Goal: Task Accomplishment & Management: Manage account settings

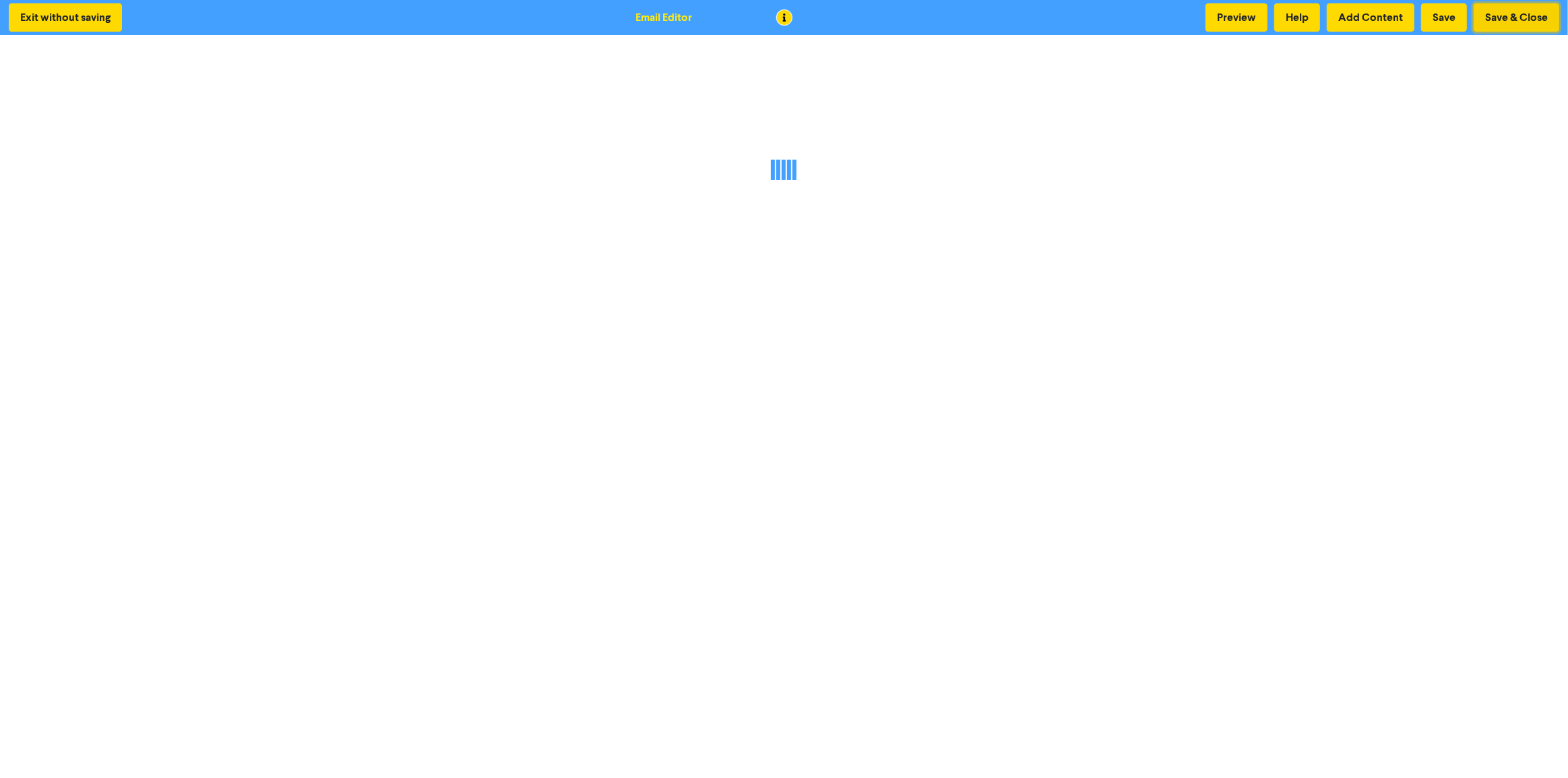
click at [1501, 9] on button "Save & Close" at bounding box center [1517, 17] width 86 height 28
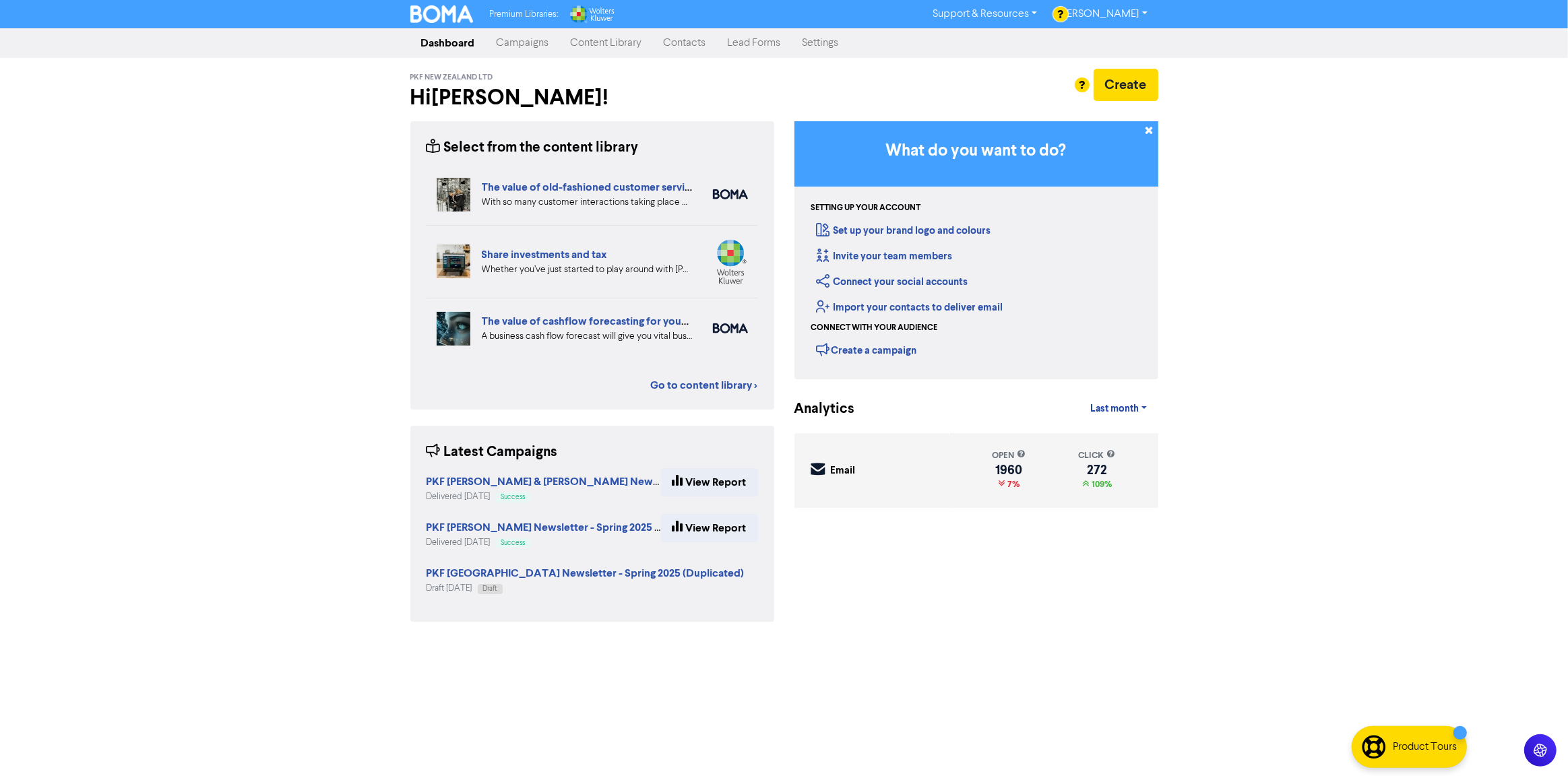
click at [521, 47] on link "Campaigns" at bounding box center [522, 43] width 74 height 27
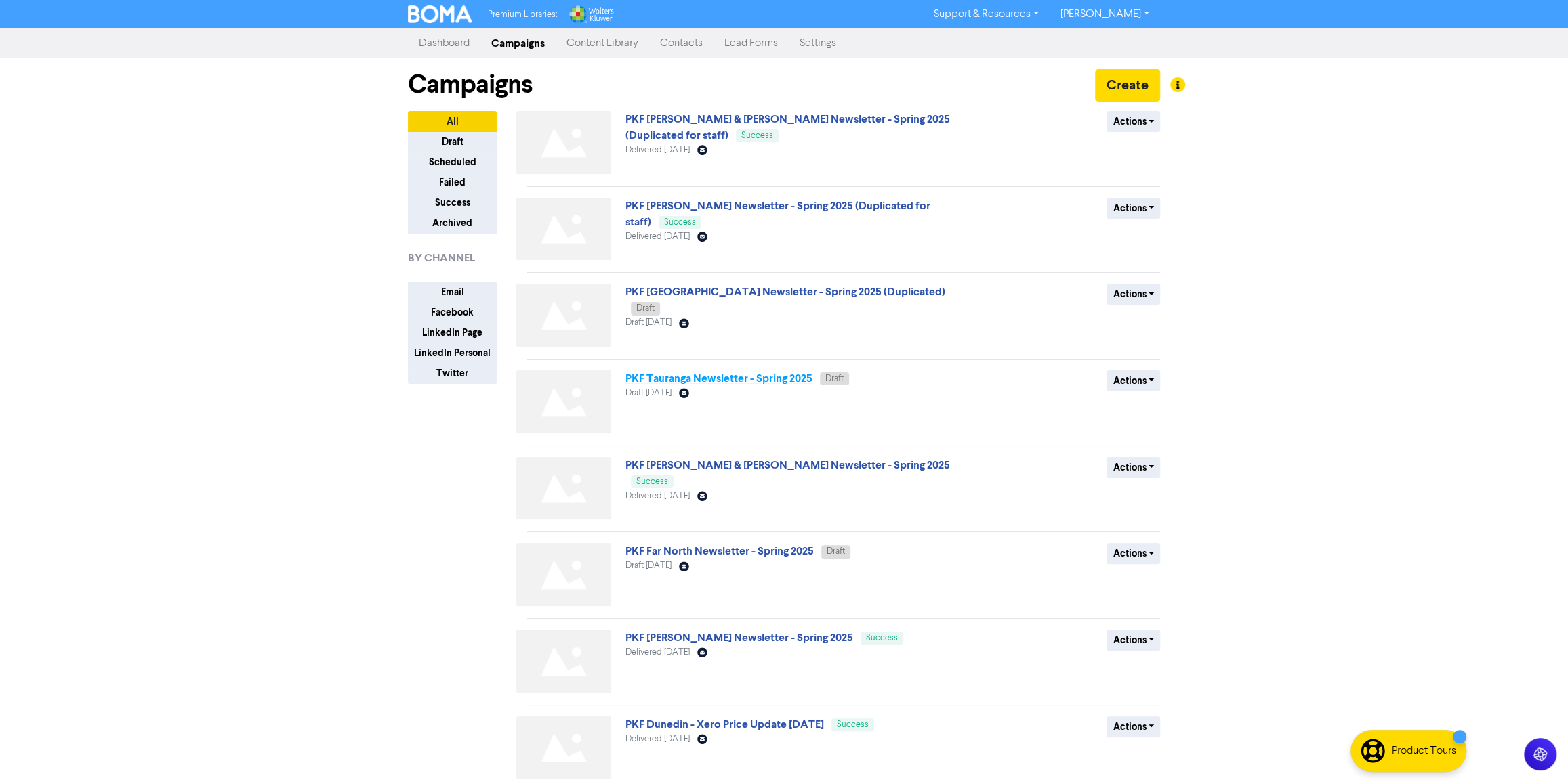
click at [682, 374] on link "PKF Tauranga Newsletter - Spring 2025" at bounding box center [719, 378] width 187 height 13
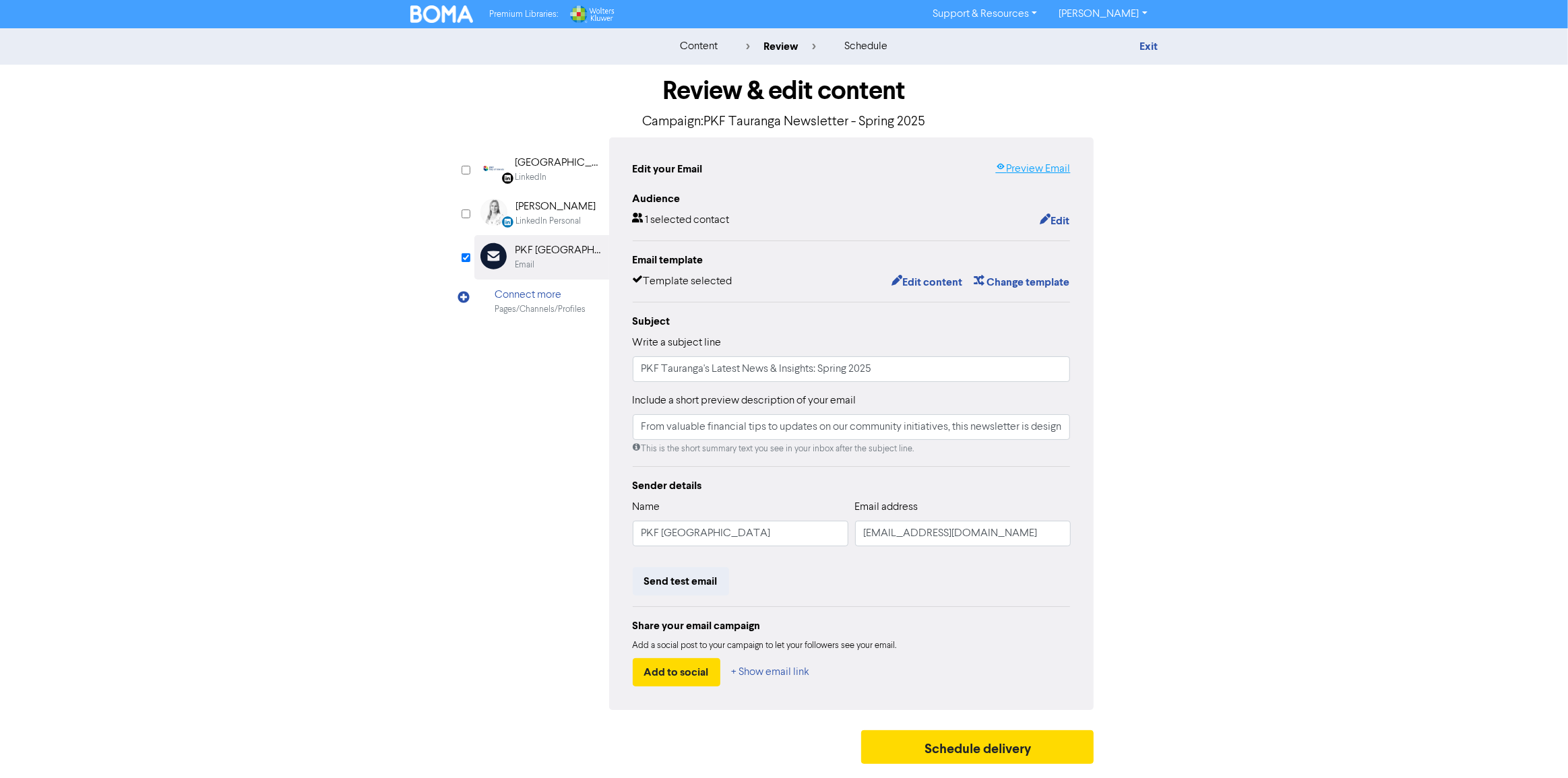
click at [1042, 168] on link "Preview Email" at bounding box center [1032, 169] width 75 height 16
click at [930, 283] on button "Edit content" at bounding box center [926, 282] width 72 height 17
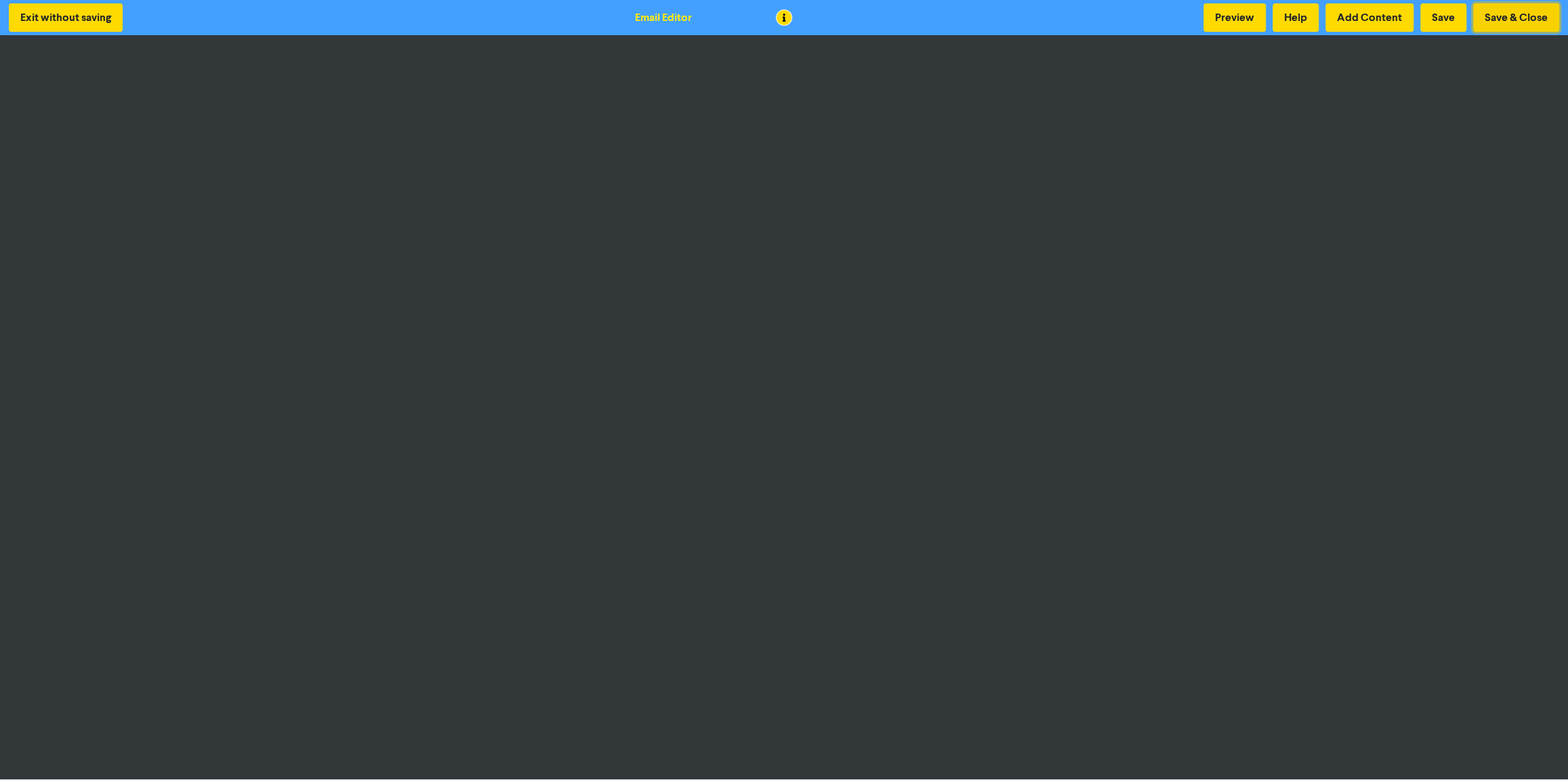
click at [1499, 13] on button "Save & Close" at bounding box center [1516, 17] width 86 height 28
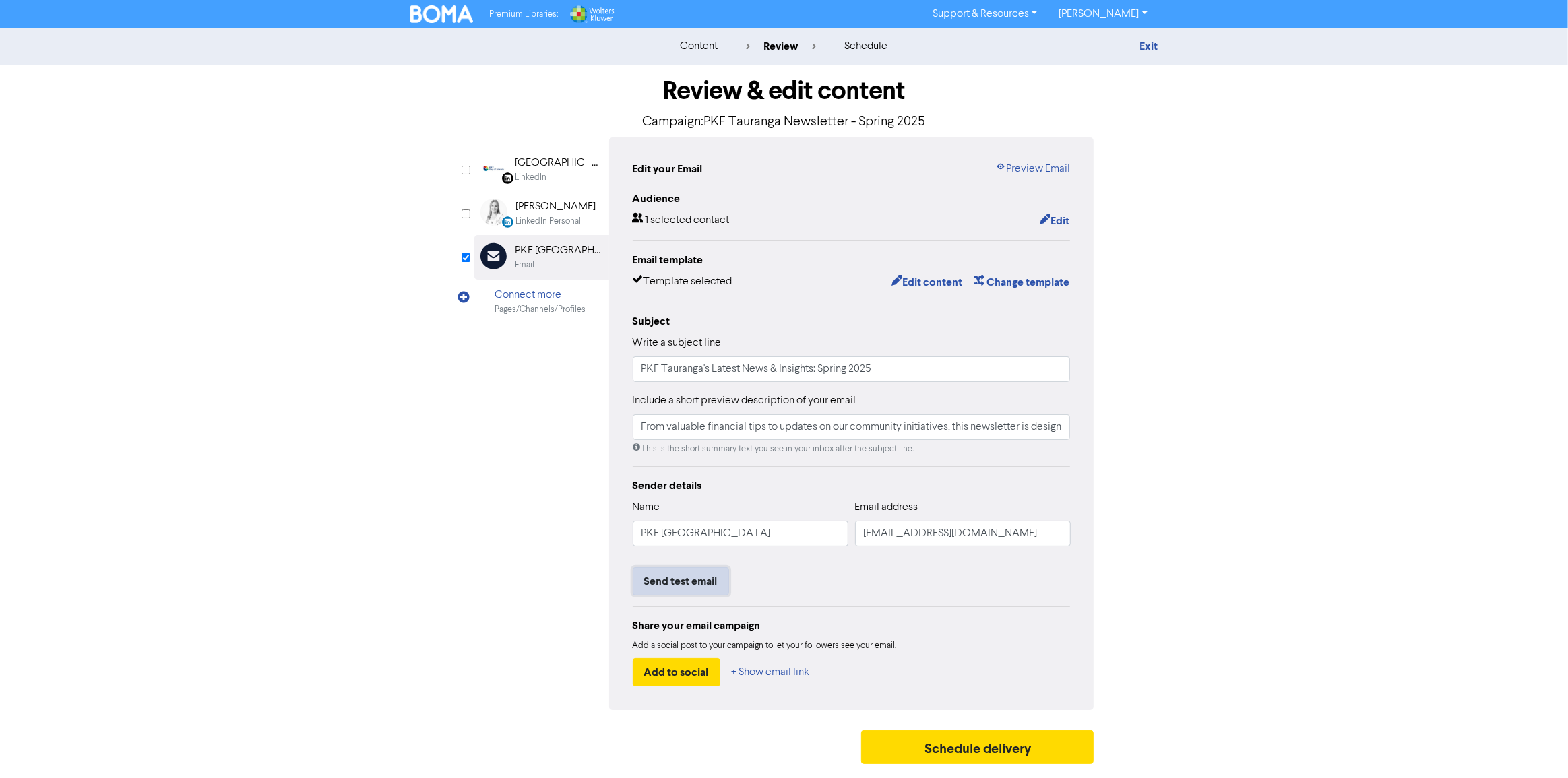
click at [714, 585] on button "Send test email" at bounding box center [681, 582] width 97 height 28
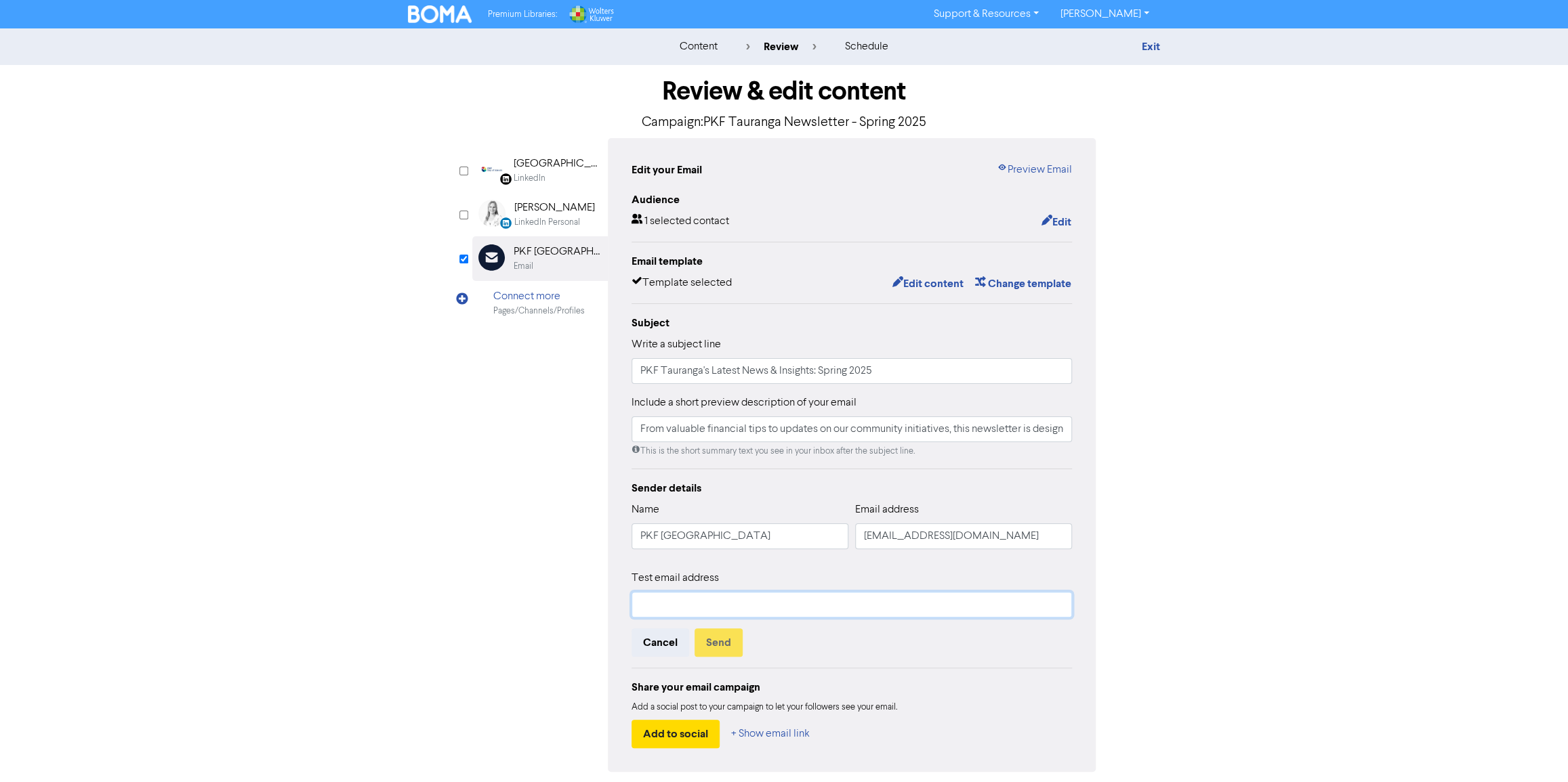
click at [729, 603] on input "text" at bounding box center [851, 604] width 441 height 26
type input "[EMAIL_ADDRESS][DOMAIN_NAME]"
click at [711, 643] on button "Send" at bounding box center [718, 643] width 48 height 28
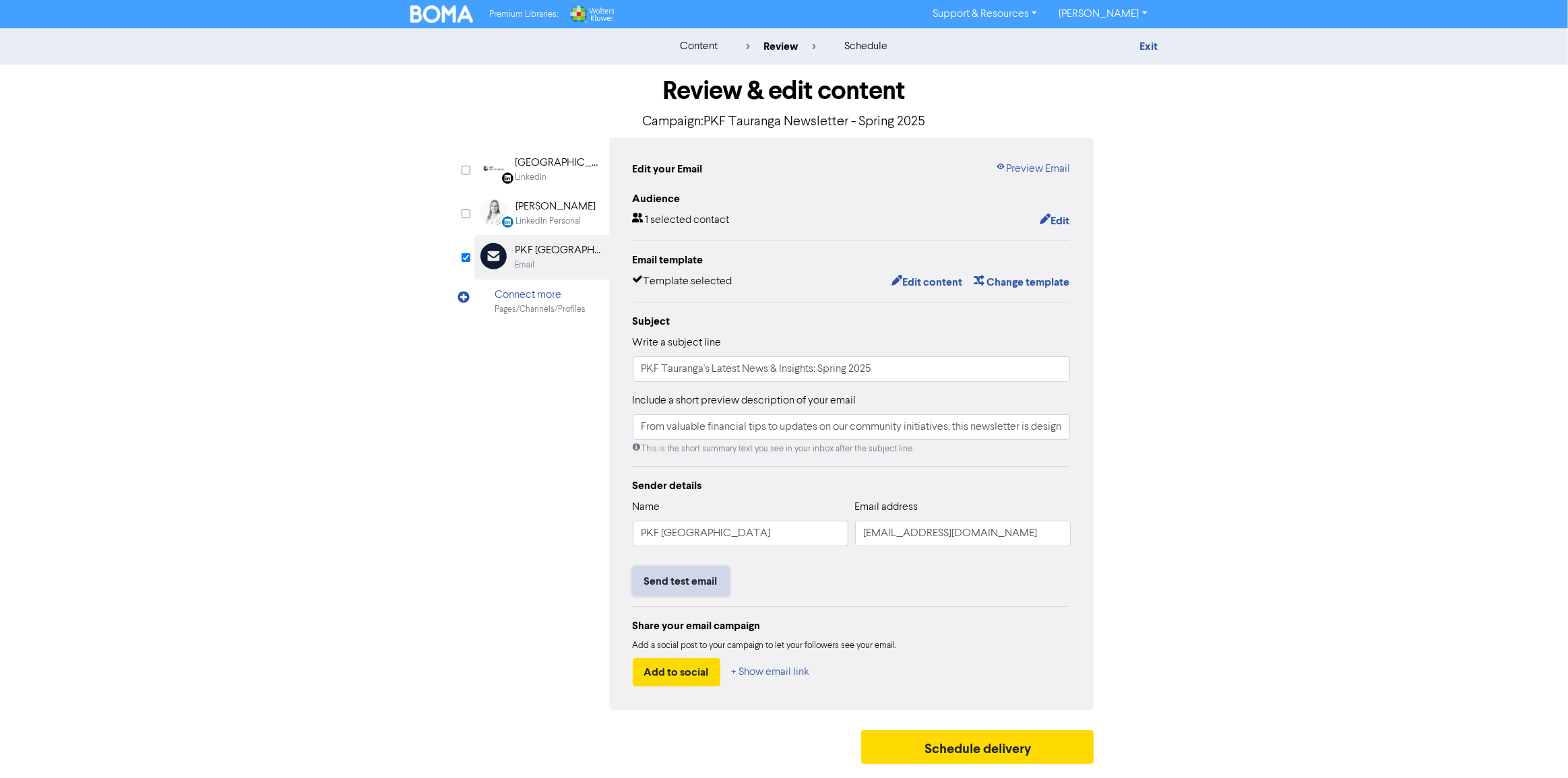
click at [679, 589] on button "Send test email" at bounding box center [681, 582] width 97 height 28
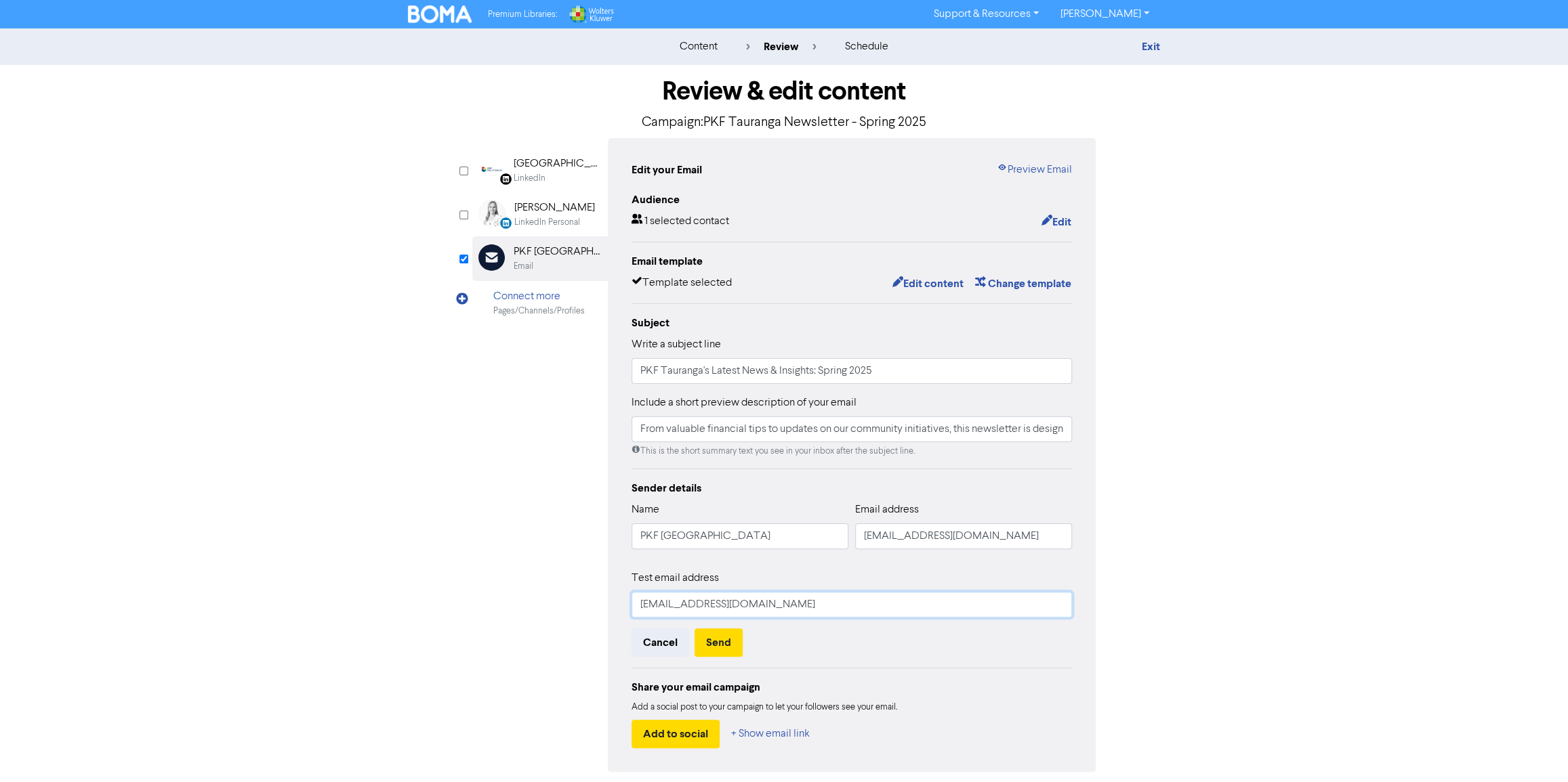
drag, startPoint x: 753, startPoint y: 606, endPoint x: 562, endPoint y: 578, distance: 193.0
click at [562, 578] on div "LinkedIn Page Created with Sketch. [GEOGRAPHIC_DATA] LinkedIn LinkedIn Personal…" at bounding box center [783, 454] width 623 height 634
paste input "[PERSON_NAME]@pkftauranga"
type input "[PERSON_NAME][EMAIL_ADDRESS][DOMAIN_NAME]"
click at [556, 658] on div "LinkedIn Page Created with Sketch. [GEOGRAPHIC_DATA] LinkedIn LinkedIn Personal…" at bounding box center [783, 454] width 623 height 634
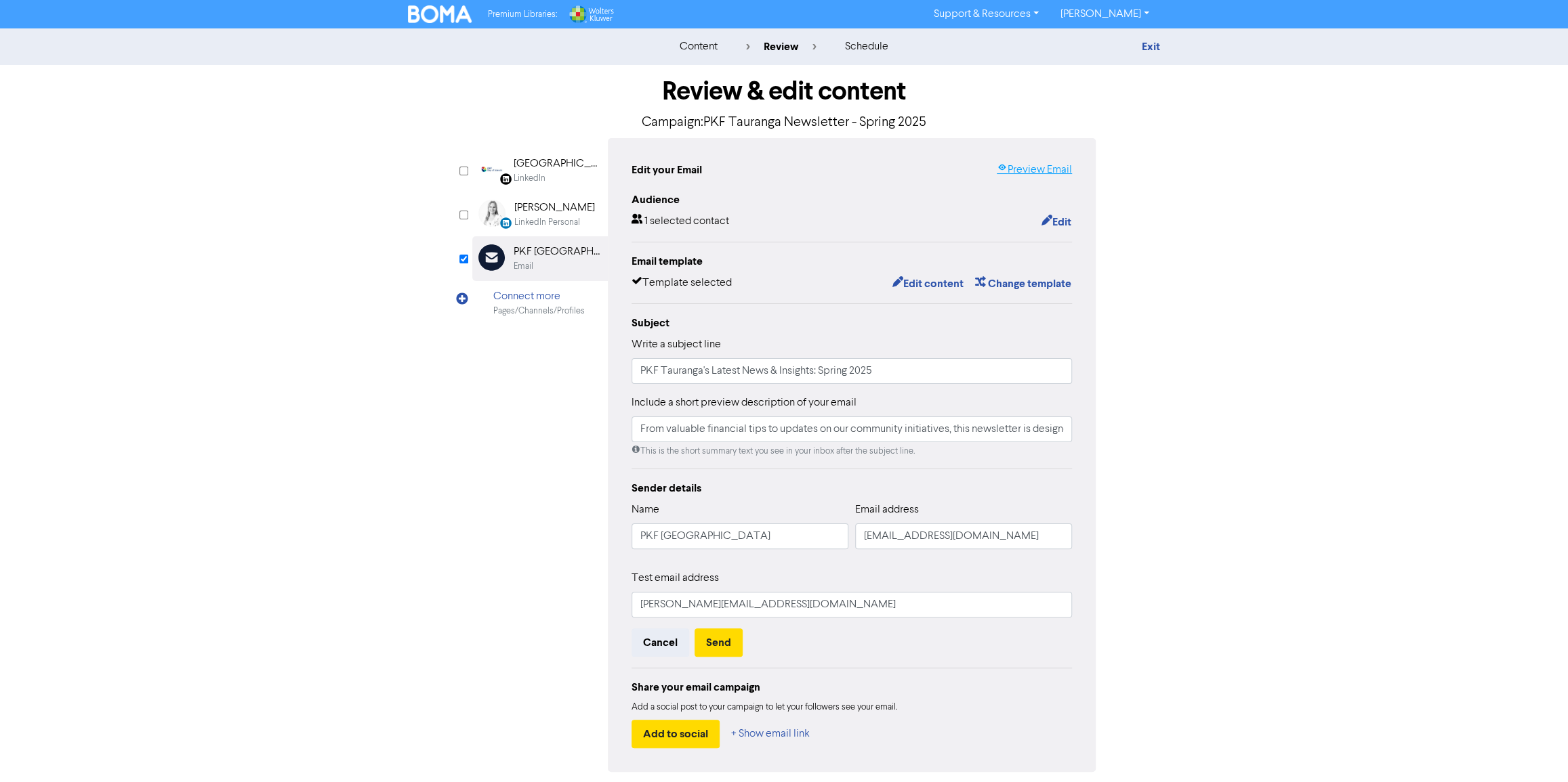
click at [1039, 164] on link "Preview Email" at bounding box center [1034, 170] width 75 height 16
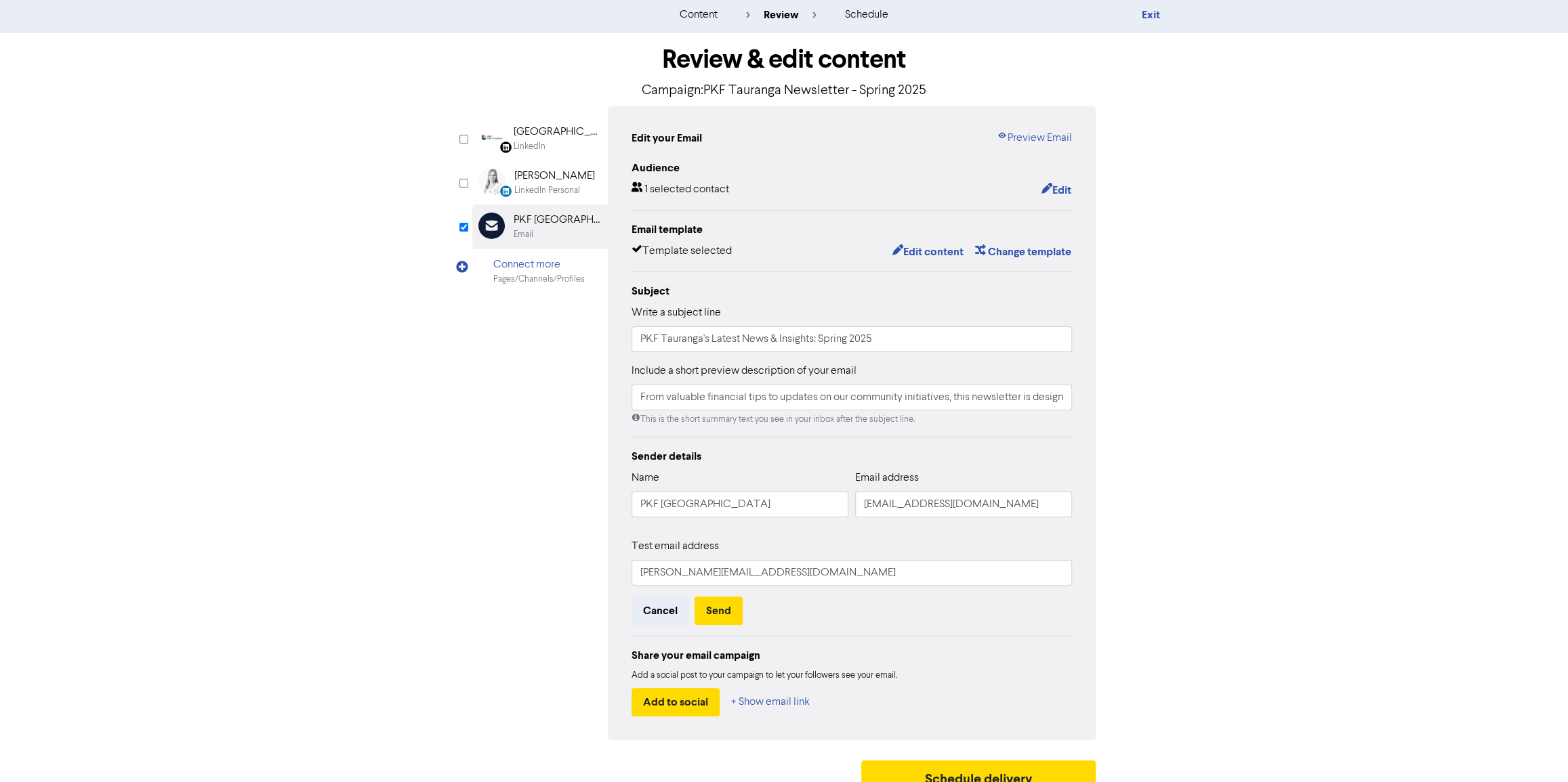
scroll to position [32, 0]
click at [718, 607] on button "Send" at bounding box center [718, 610] width 48 height 28
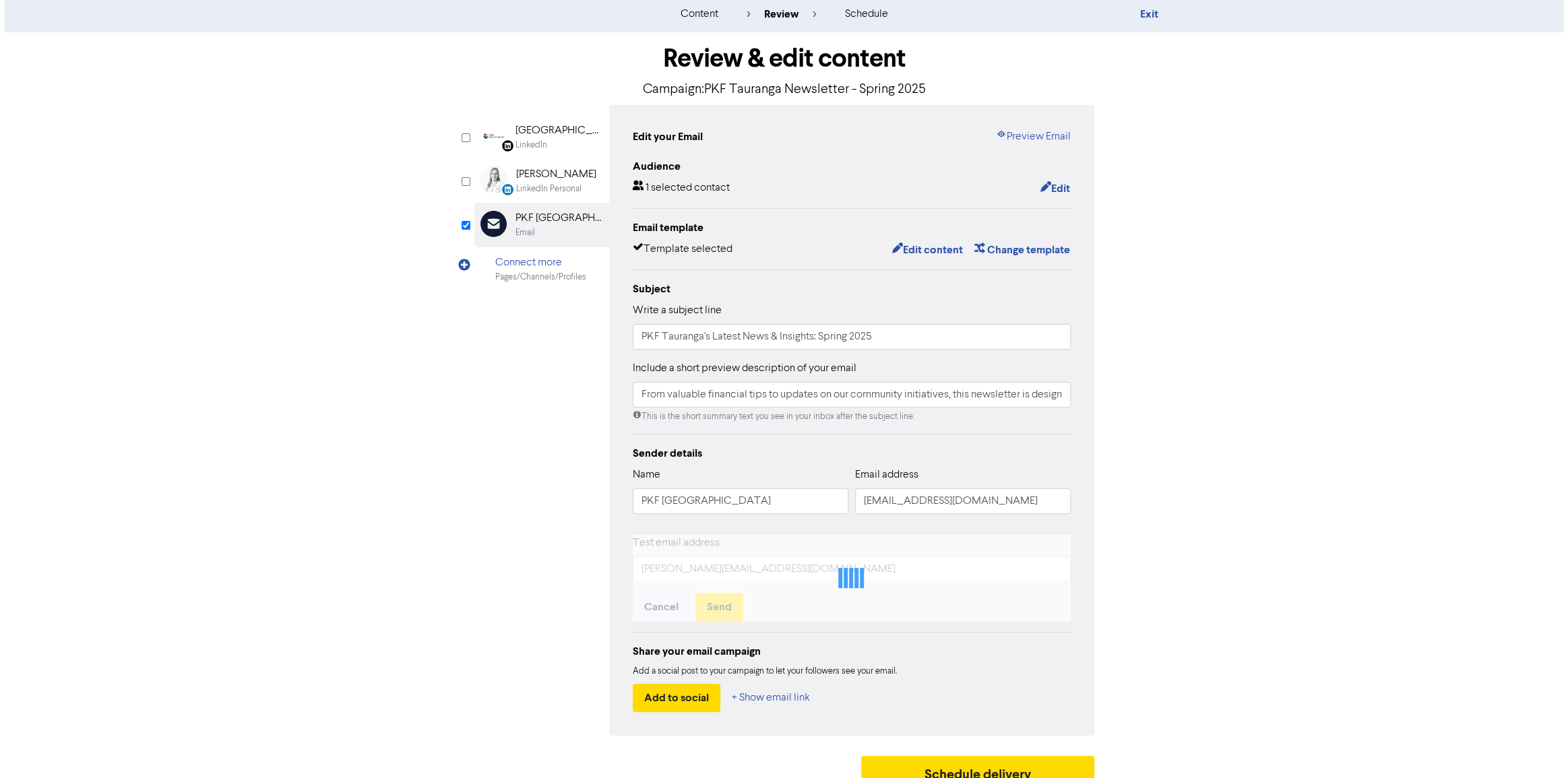
scroll to position [0, 0]
